Goal: Transaction & Acquisition: Purchase product/service

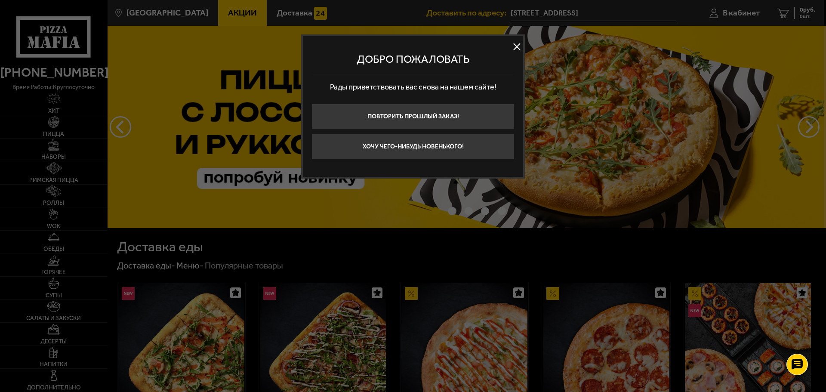
click at [513, 45] on button at bounding box center [516, 46] width 13 height 13
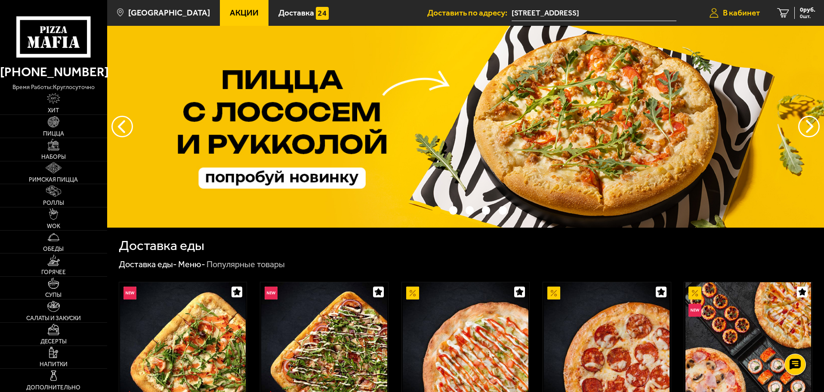
click at [727, 12] on span "В кабинет" at bounding box center [741, 13] width 37 height 8
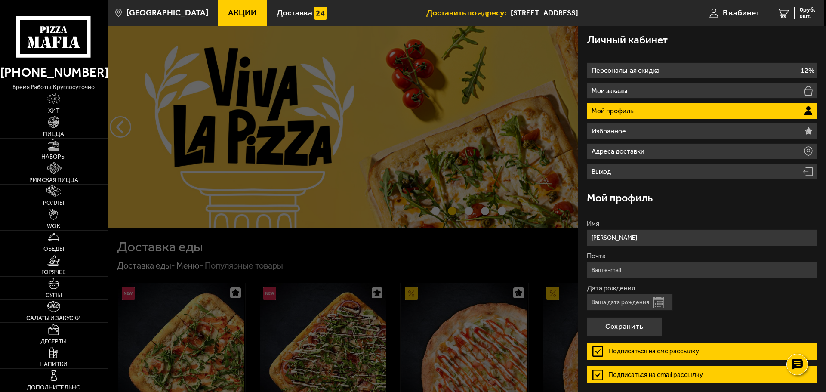
click at [682, 115] on li "Мой профиль" at bounding box center [702, 111] width 231 height 16
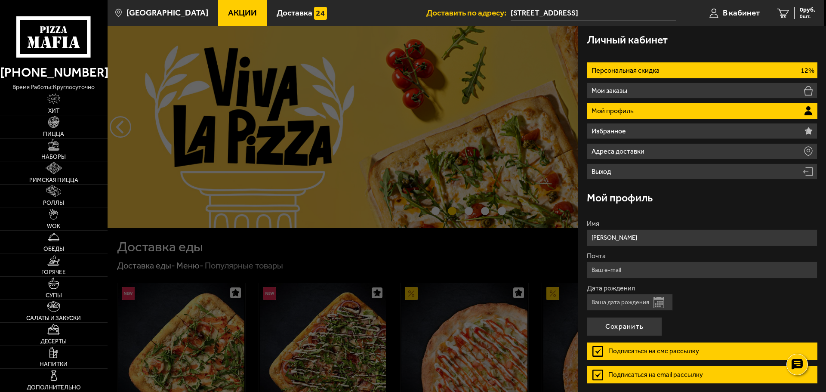
click at [679, 71] on li "Персональная скидка 12%" at bounding box center [702, 70] width 231 height 16
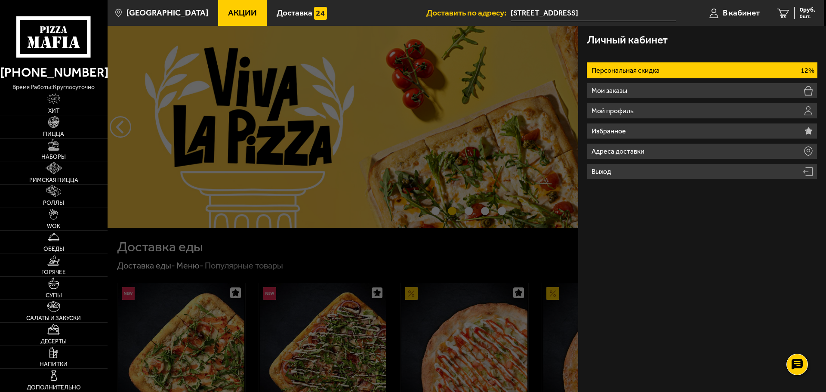
click at [668, 67] on li "Персональная скидка 12%" at bounding box center [702, 70] width 231 height 16
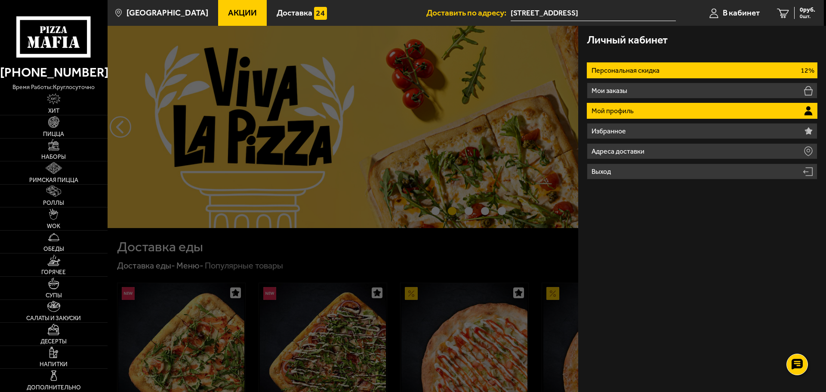
click at [673, 115] on li "Мой профиль" at bounding box center [702, 111] width 231 height 16
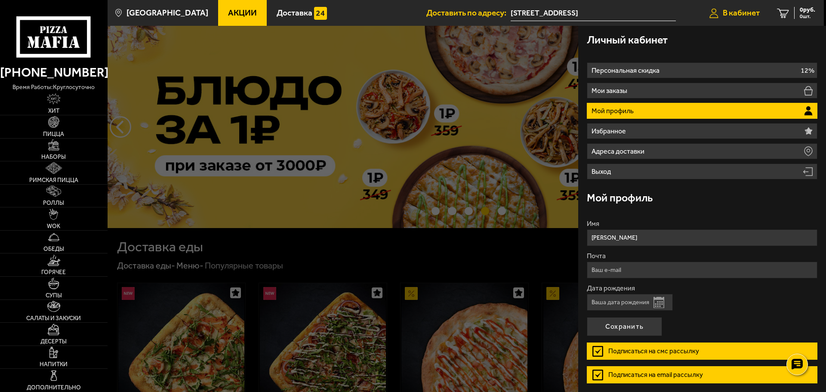
click at [731, 15] on span "В кабинет" at bounding box center [741, 13] width 37 height 8
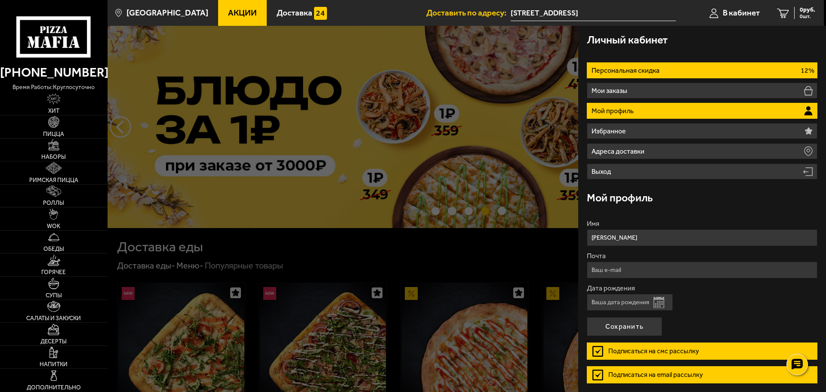
click at [692, 65] on li "Персональная скидка 12%" at bounding box center [702, 70] width 231 height 16
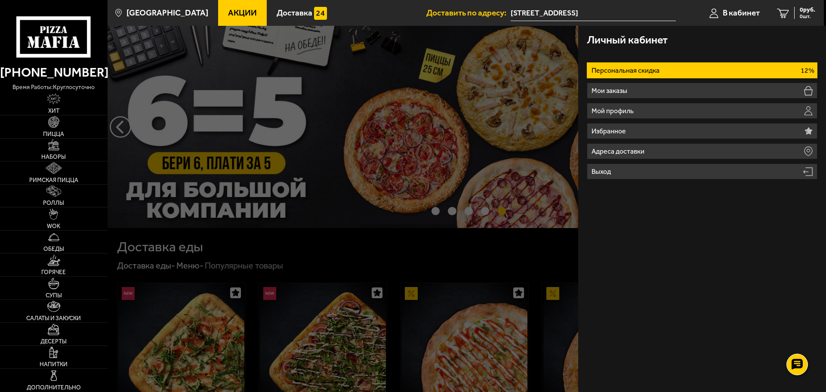
click at [533, 240] on div at bounding box center [521, 222] width 826 height 392
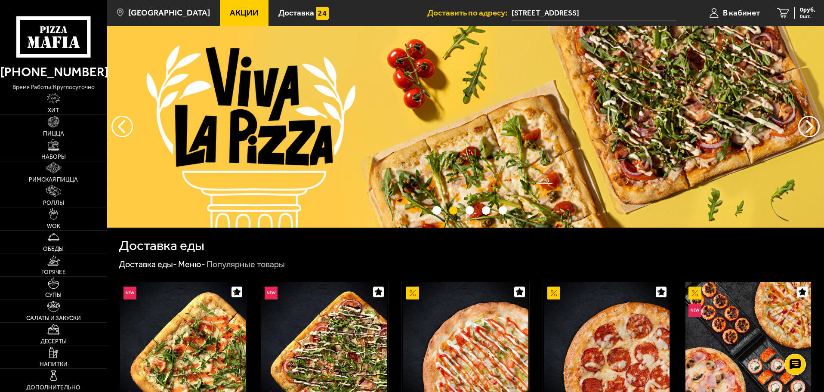
click at [595, 16] on input "[STREET_ADDRESS]" at bounding box center [593, 13] width 165 height 16
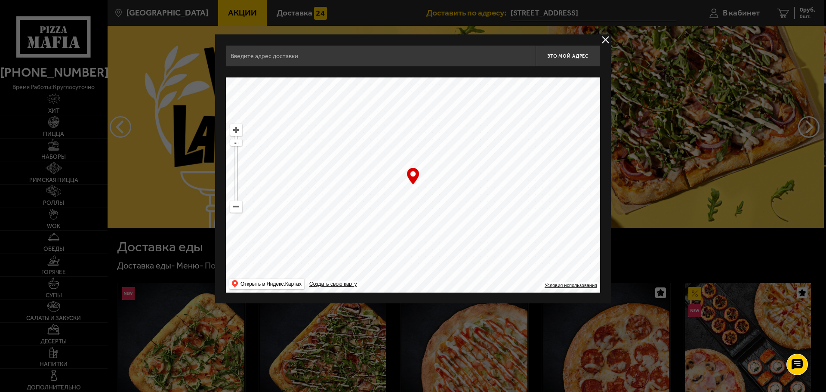
type input "Дачный проспект, 31к2"
click at [559, 57] on span "Это мой адрес" at bounding box center [567, 56] width 41 height 6
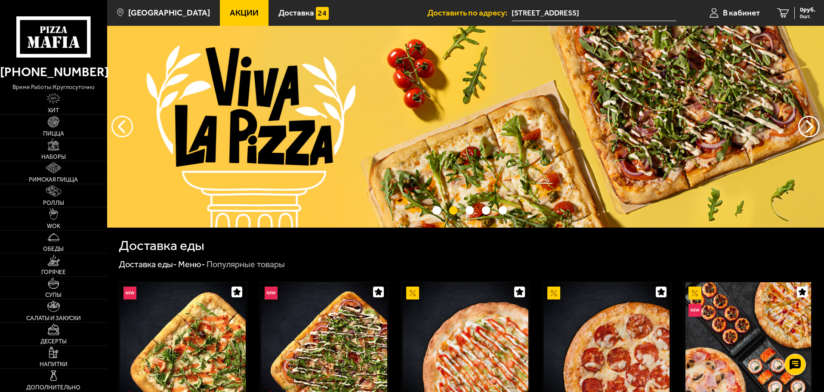
click at [488, 16] on span "Доставить по адресу:" at bounding box center [469, 13] width 84 height 8
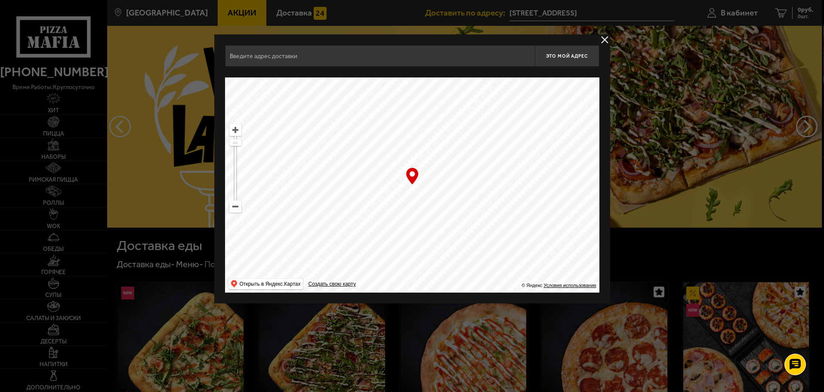
type input "Дачный проспект, 31к2"
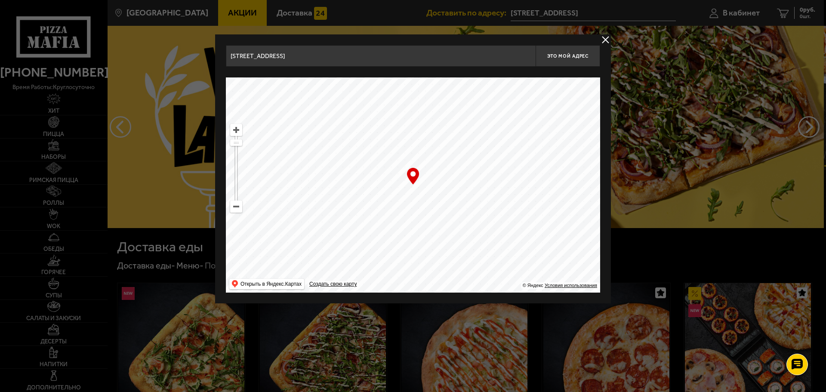
click at [415, 191] on ymaps at bounding box center [413, 184] width 374 height 215
click at [565, 58] on span "Это мой адрес" at bounding box center [567, 56] width 41 height 6
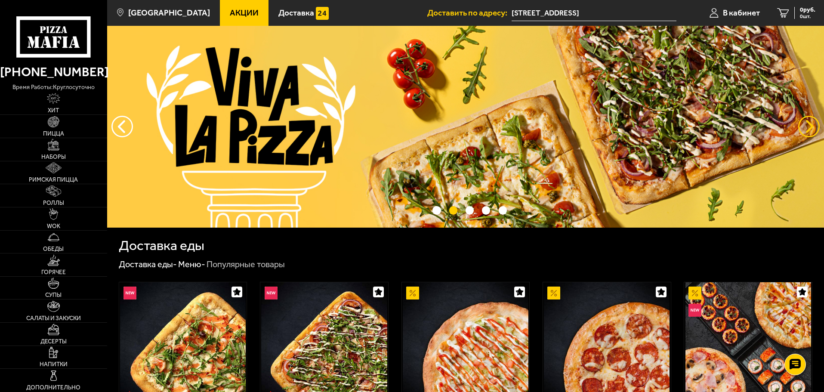
click at [803, 126] on button "предыдущий" at bounding box center [809, 127] width 22 height 22
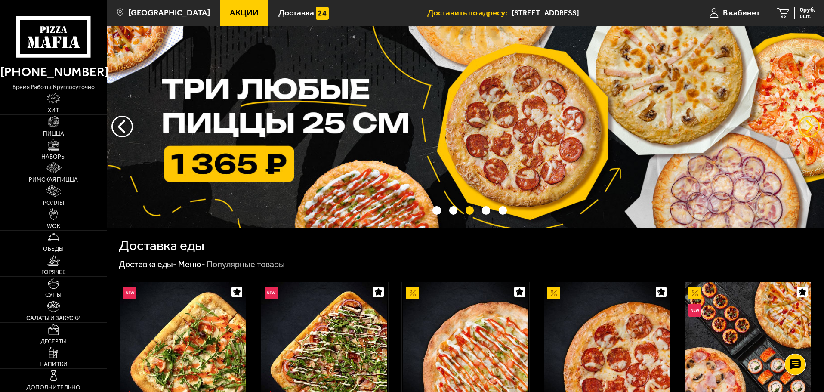
click at [805, 125] on button "предыдущий" at bounding box center [809, 127] width 22 height 22
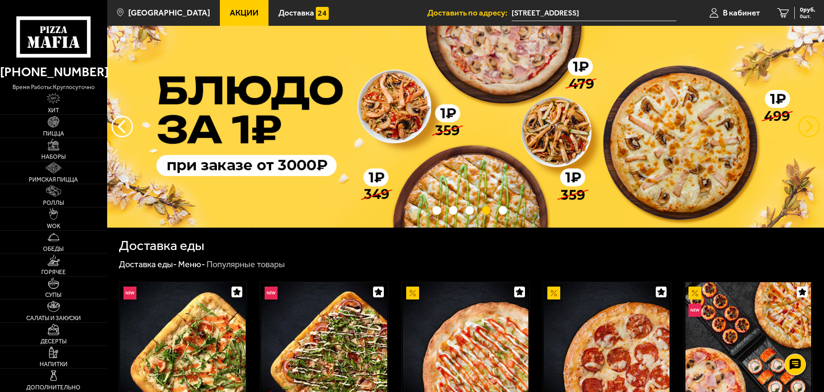
click at [805, 125] on button "предыдущий" at bounding box center [809, 127] width 22 height 22
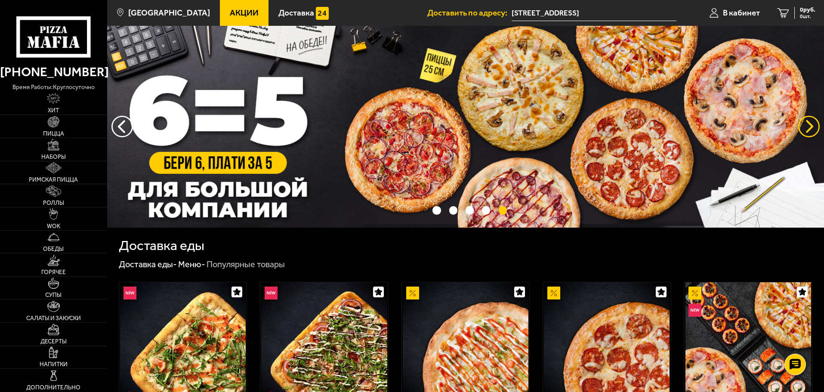
click at [805, 125] on button "предыдущий" at bounding box center [809, 127] width 22 height 22
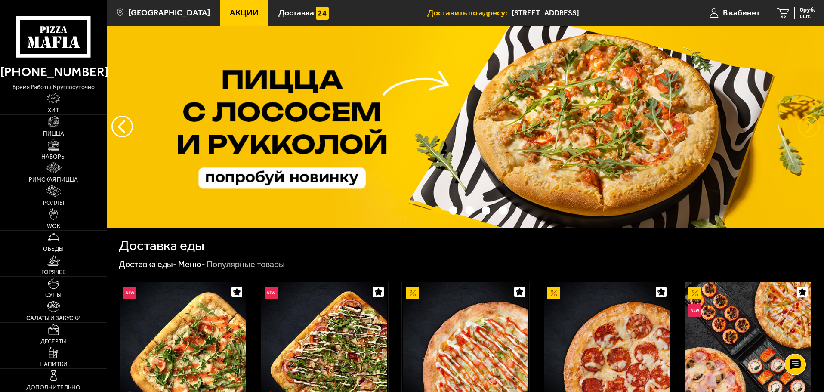
click at [805, 125] on button "предыдущий" at bounding box center [809, 127] width 22 height 22
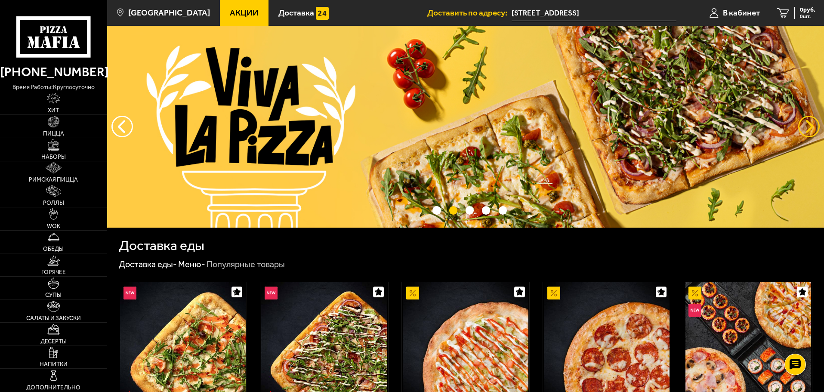
click at [805, 125] on button "предыдущий" at bounding box center [809, 127] width 22 height 22
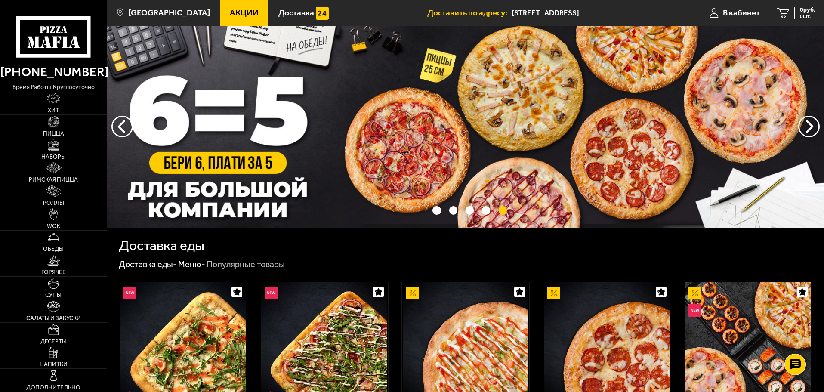
click at [230, 11] on span "Акции" at bounding box center [244, 13] width 29 height 8
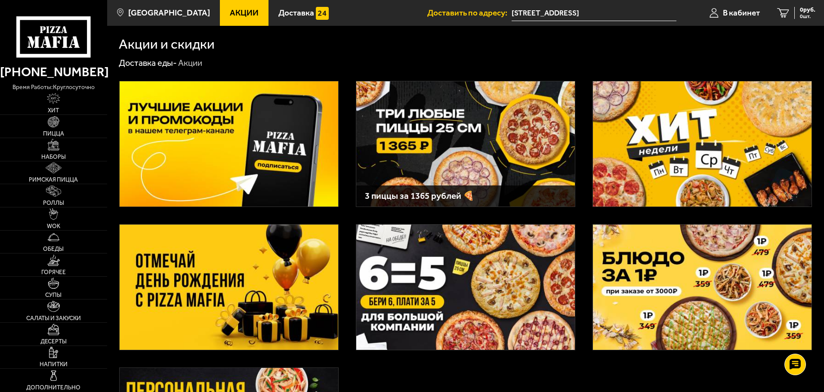
click at [301, 152] on img at bounding box center [229, 143] width 218 height 125
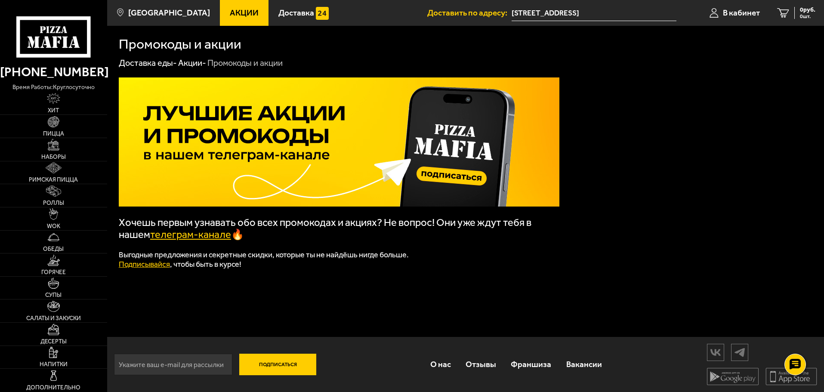
click at [224, 238] on link "телеграм-канале" at bounding box center [190, 234] width 81 height 12
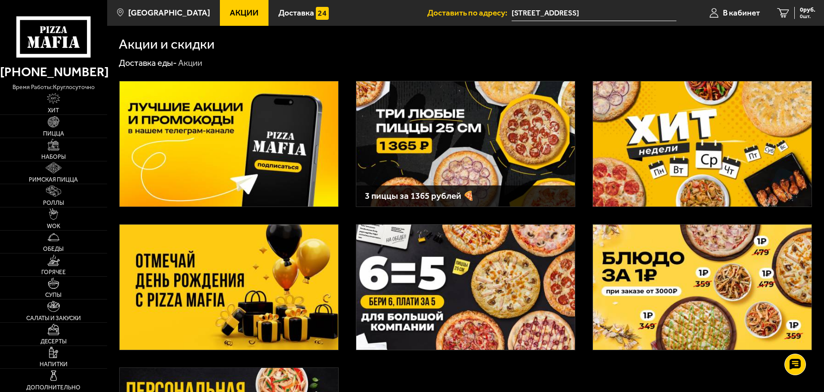
click at [658, 165] on img at bounding box center [702, 143] width 218 height 125
click at [64, 147] on link "Наборы" at bounding box center [53, 149] width 107 height 23
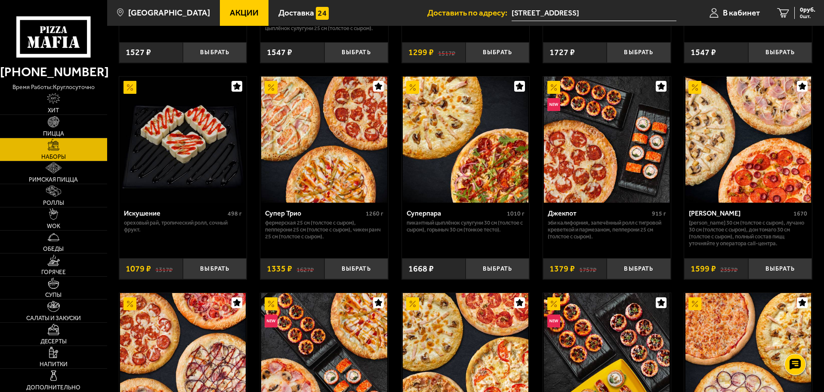
scroll to position [301, 0]
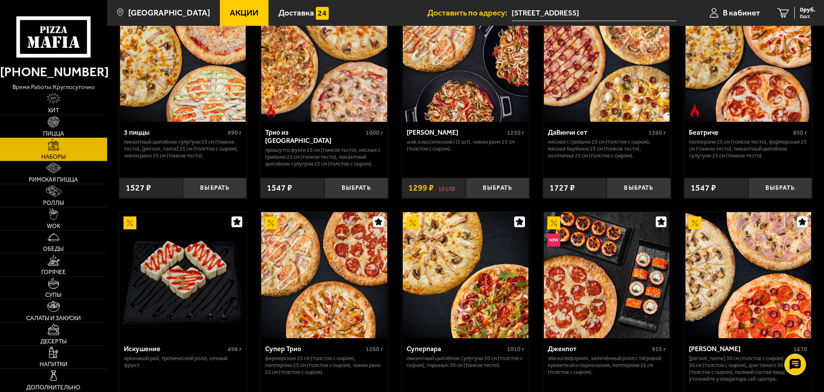
click at [77, 123] on link "Пицца" at bounding box center [53, 126] width 107 height 23
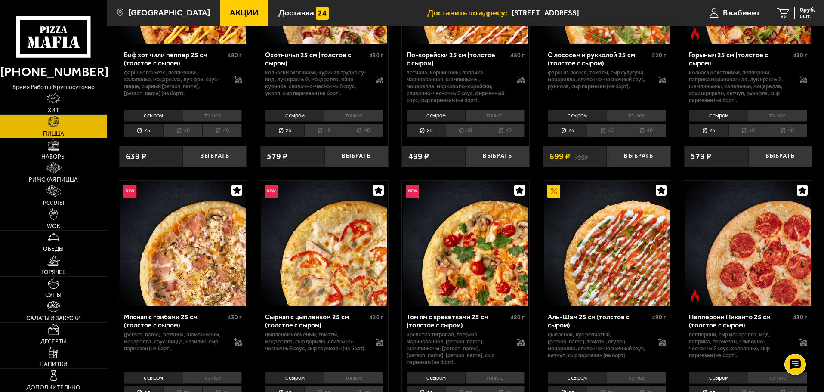
scroll to position [86, 0]
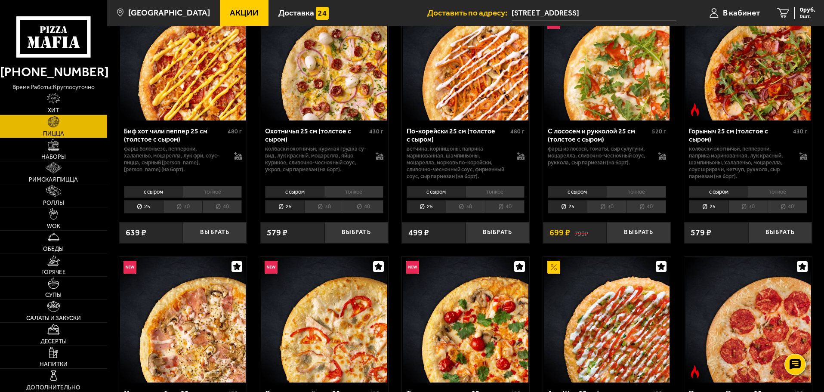
click at [193, 208] on li "30" at bounding box center [182, 206] width 39 height 13
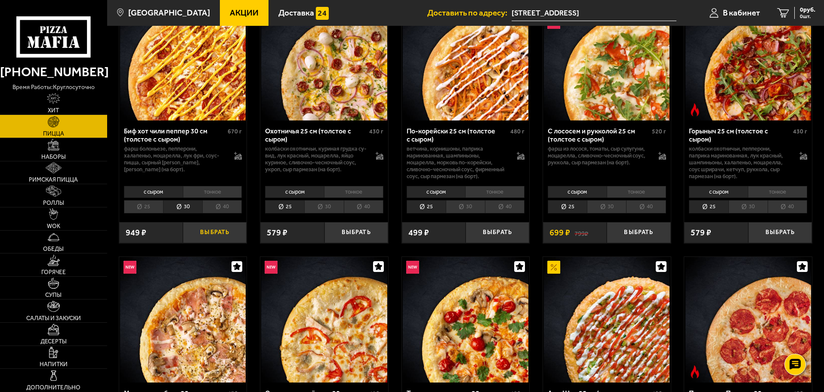
click at [231, 231] on button "Выбрать" at bounding box center [215, 232] width 64 height 21
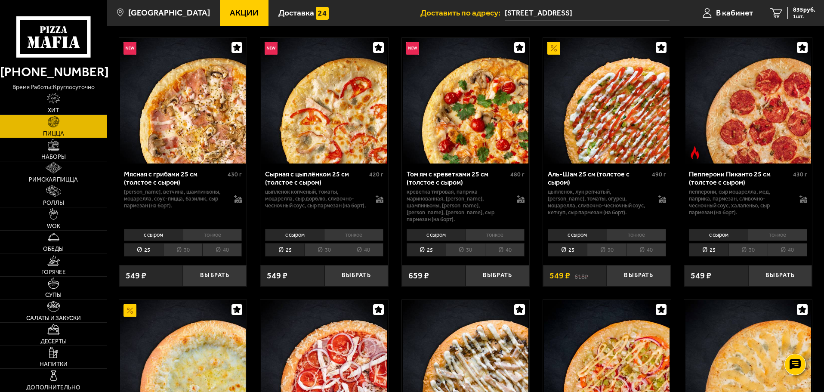
scroll to position [301, 0]
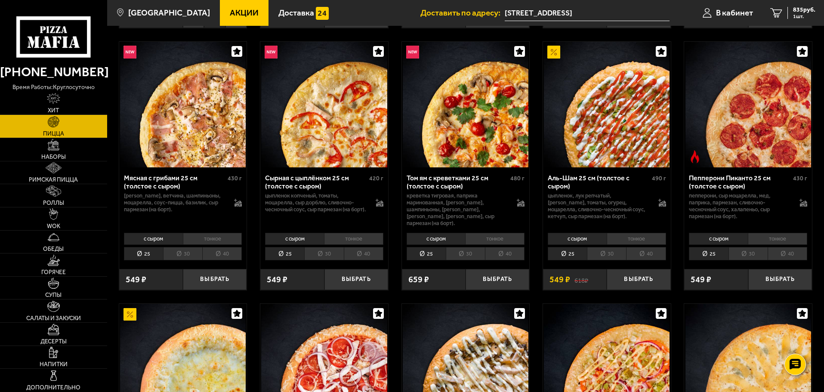
click at [608, 249] on li "30" at bounding box center [606, 253] width 39 height 13
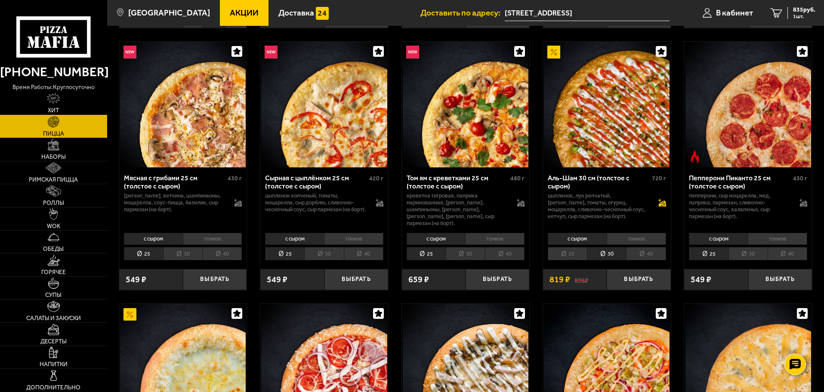
click at [664, 206] on icon at bounding box center [661, 205] width 7 height 3
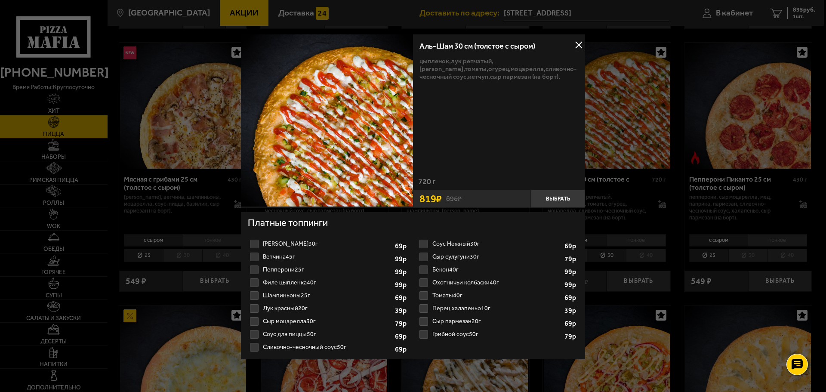
click at [577, 46] on button at bounding box center [578, 45] width 13 height 13
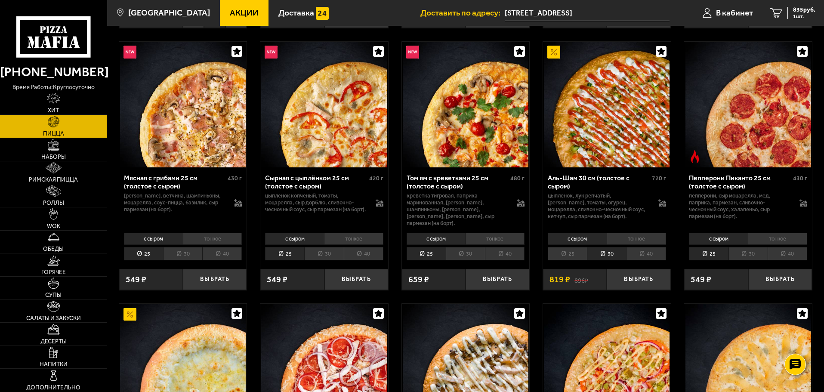
click at [634, 233] on li "тонкое" at bounding box center [635, 239] width 59 height 12
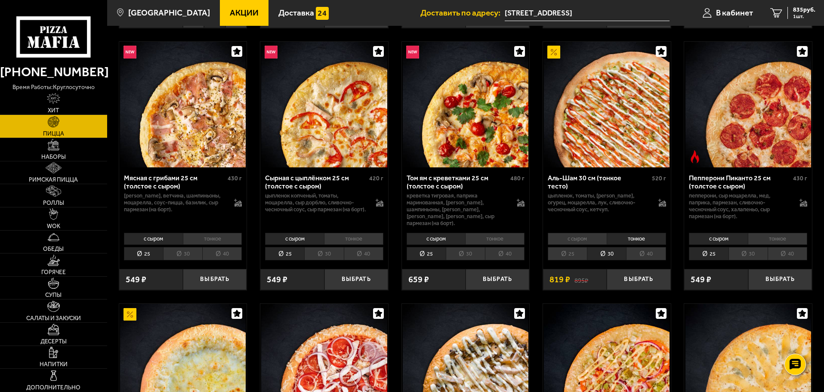
click at [576, 233] on li "с сыром" at bounding box center [577, 239] width 59 height 12
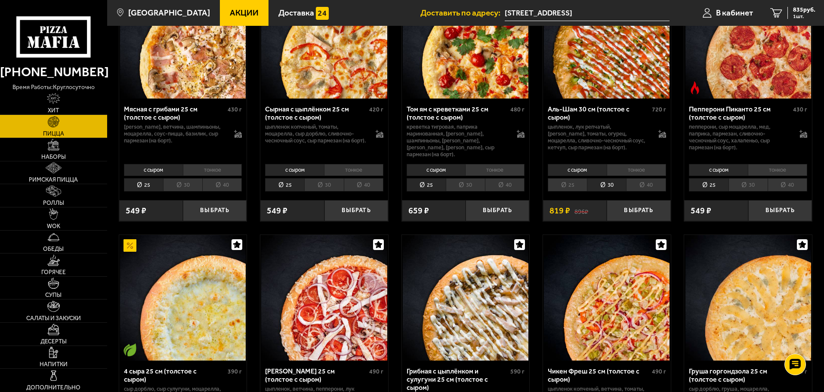
scroll to position [344, 0]
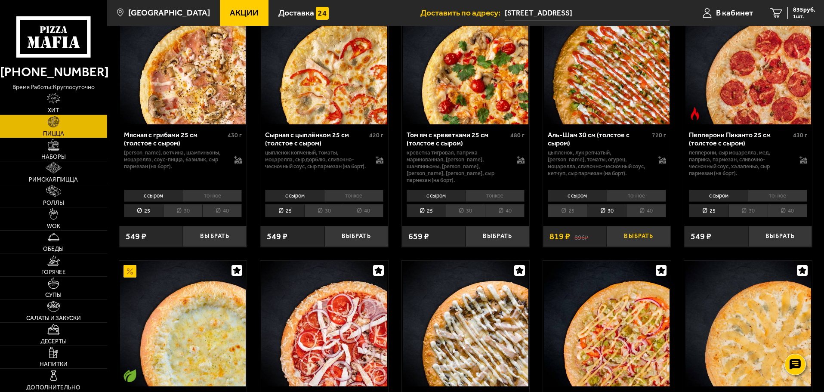
click at [639, 234] on button "Выбрать" at bounding box center [638, 236] width 64 height 21
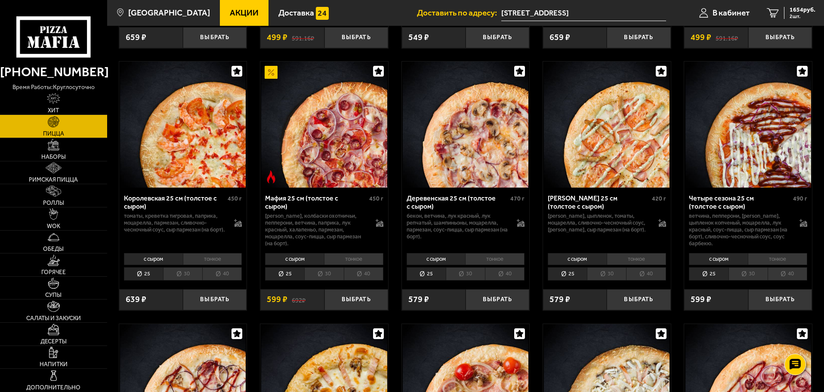
scroll to position [1075, 0]
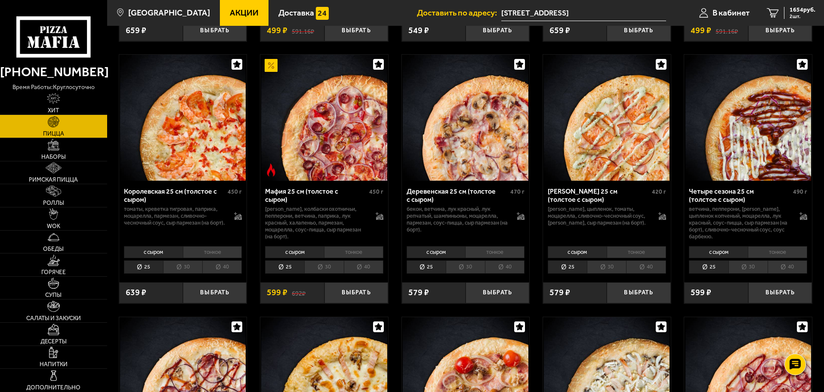
click at [602, 267] on li "30" at bounding box center [606, 266] width 39 height 13
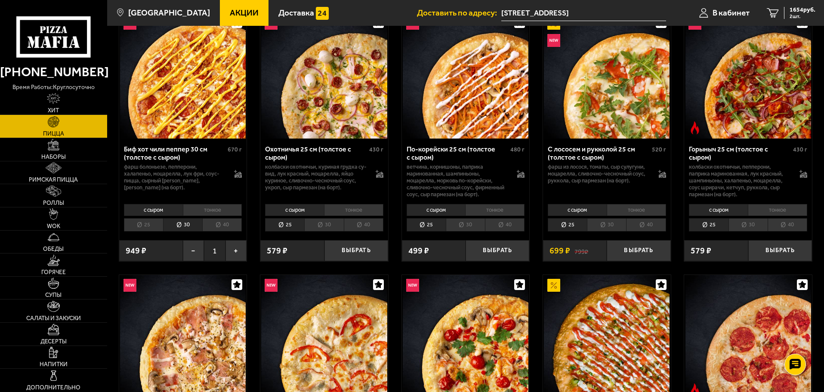
scroll to position [86, 0]
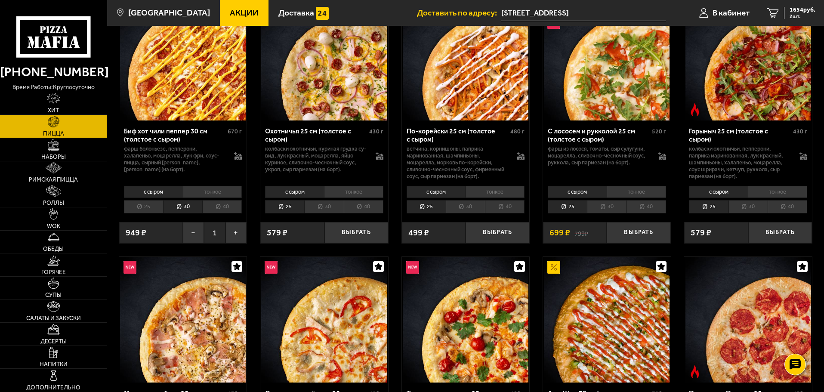
click at [328, 208] on li "30" at bounding box center [323, 206] width 39 height 13
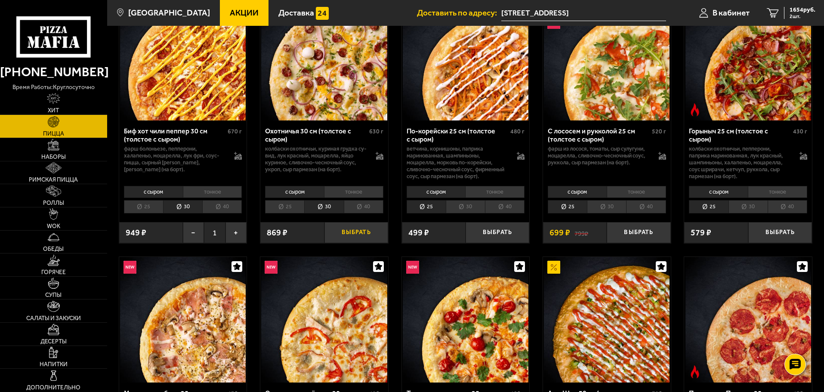
click at [363, 232] on button "Выбрать" at bounding box center [356, 232] width 64 height 21
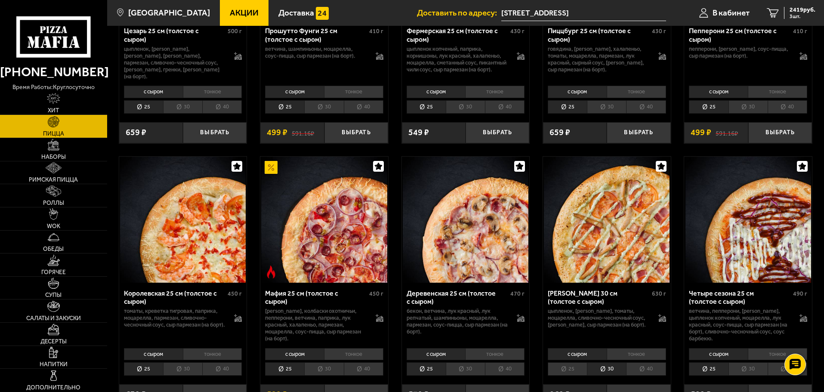
scroll to position [1032, 0]
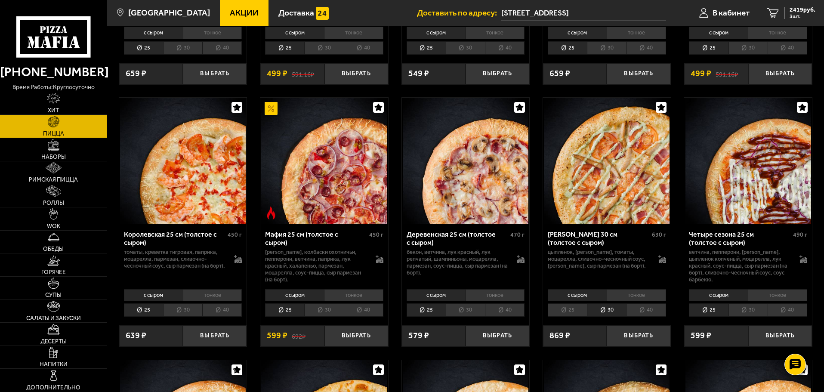
click at [329, 317] on li "30" at bounding box center [323, 309] width 39 height 13
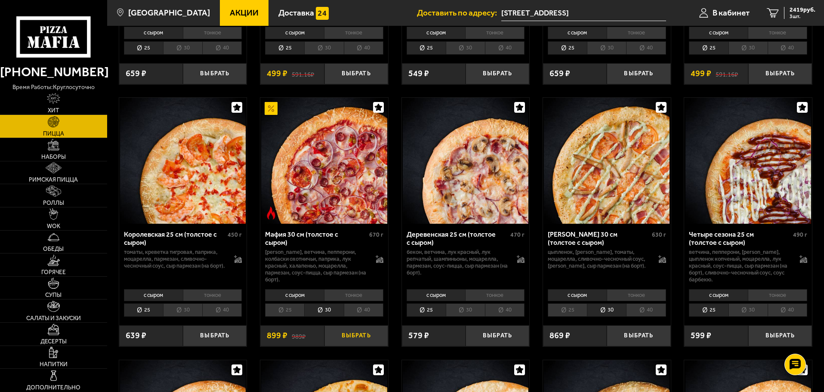
click at [366, 341] on button "Выбрать" at bounding box center [356, 335] width 64 height 21
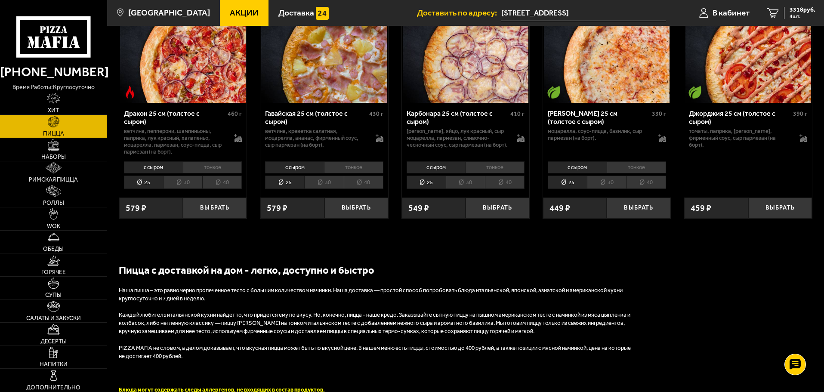
scroll to position [1677, 0]
click at [804, 14] on span "4 шт." at bounding box center [802, 16] width 26 height 5
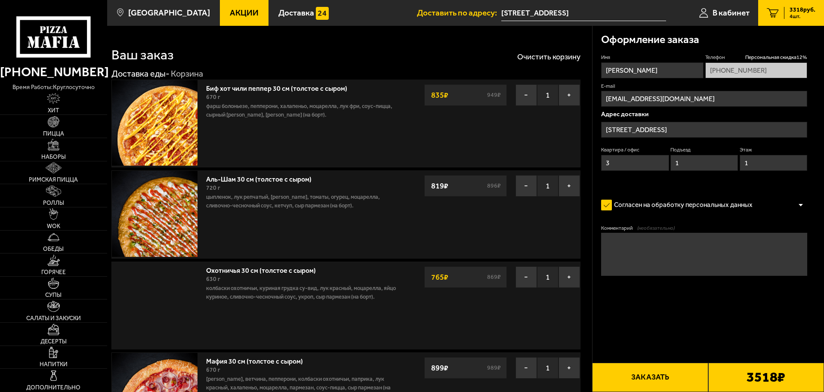
type input "Дачный проспект, 31к2"
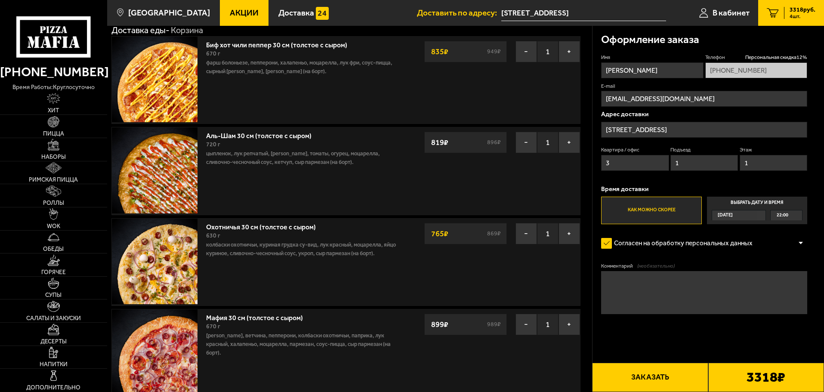
scroll to position [43, 0]
click at [522, 231] on button "−" at bounding box center [526, 234] width 22 height 22
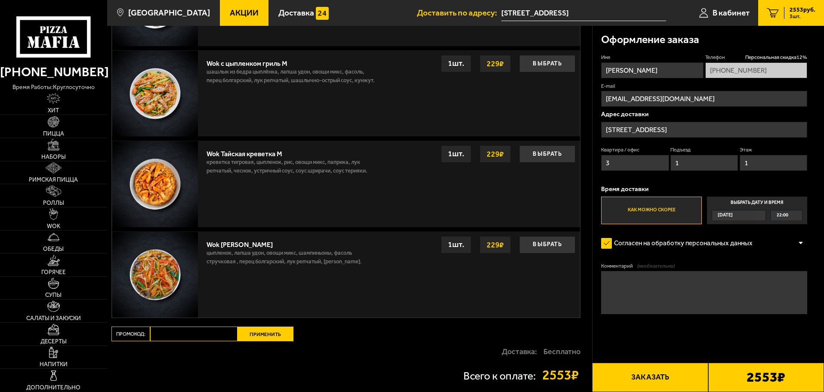
scroll to position [774, 0]
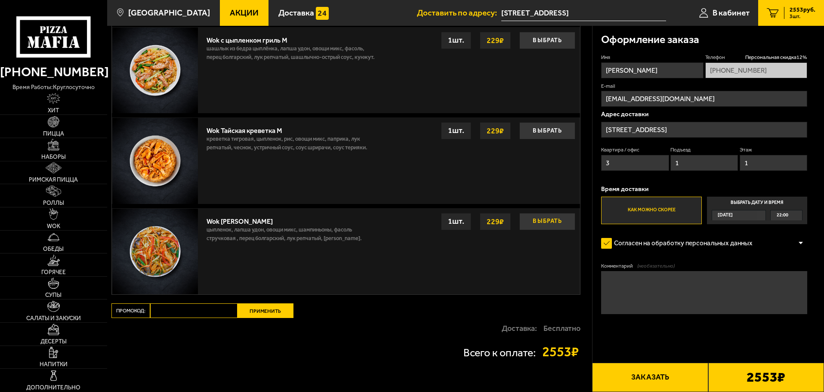
click at [554, 224] on button "Выбрать" at bounding box center [547, 221] width 56 height 17
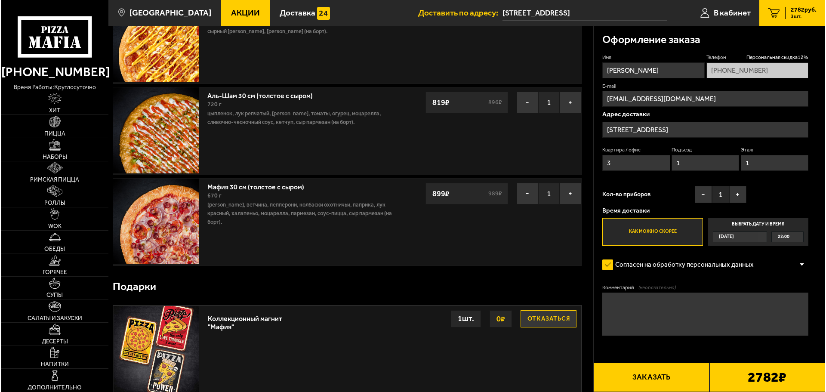
scroll to position [86, 0]
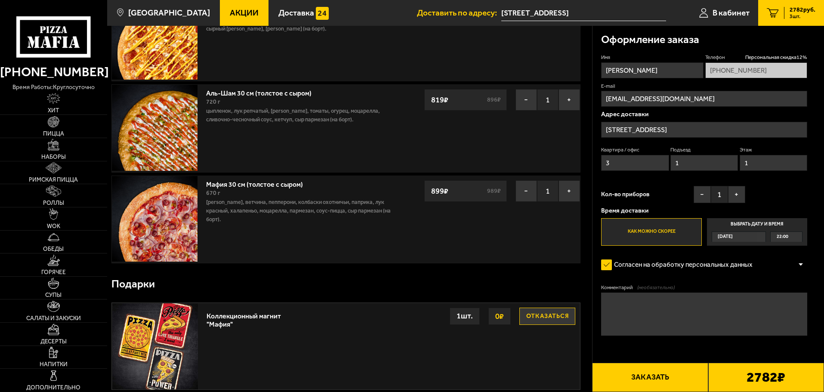
click at [672, 373] on button "Заказать" at bounding box center [650, 377] width 116 height 29
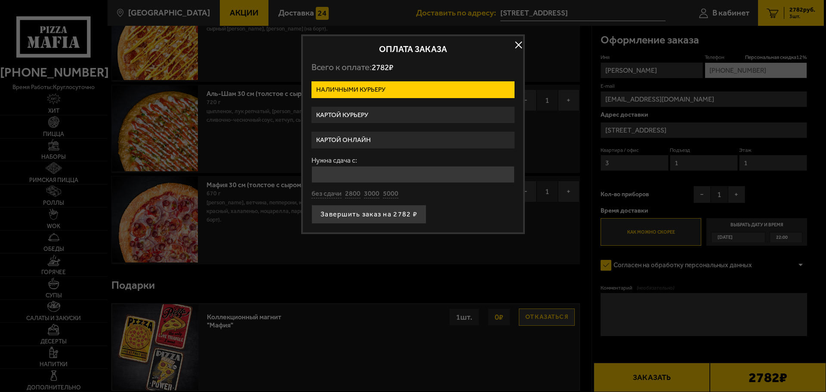
click at [392, 141] on label "Картой онлайн" at bounding box center [412, 140] width 203 height 17
click at [0, 0] on input "Картой онлайн" at bounding box center [0, 0] width 0 height 0
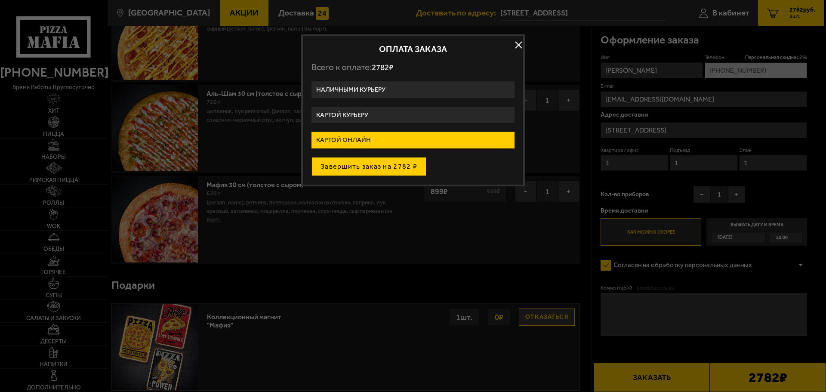
click at [403, 169] on button "Завершить заказ на 2782 ₽" at bounding box center [368, 166] width 115 height 19
